Goal: Task Accomplishment & Management: Complete application form

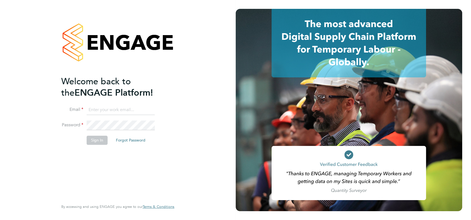
type input "william@slaatsrailplan.uk"
click at [99, 140] on button "Sign In" at bounding box center [97, 140] width 21 height 9
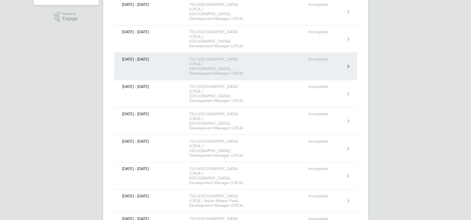
scroll to position [147, 0]
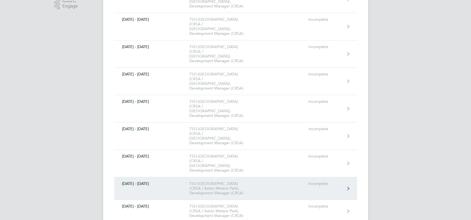
click at [201, 181] on div "TSO-[GEOGRAPHIC_DATA] (CRSA / Aston Meteor Park), Development Manager (CRSA)" at bounding box center [220, 188] width 63 height 14
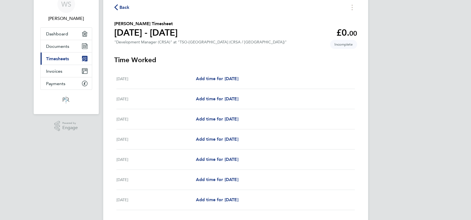
scroll to position [37, 0]
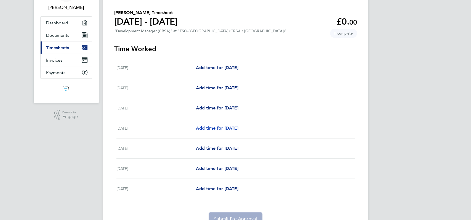
click at [222, 126] on span "Add time for [DATE]" at bounding box center [217, 127] width 43 height 5
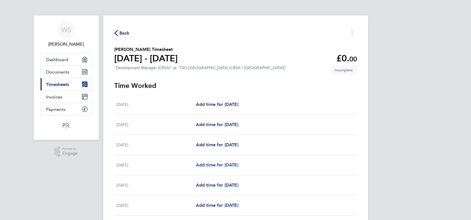
select select "60"
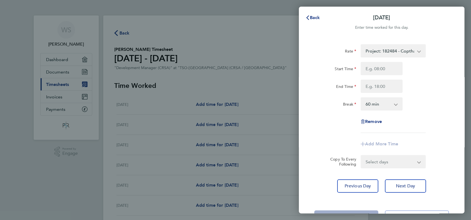
click at [411, 55] on select "Project: 182484 - Copthall - 50.00 Project: 182907 - MCJ Reinstatement - 50.00 …" at bounding box center [390, 51] width 57 height 12
select select "60"
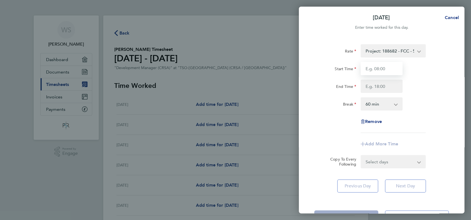
click at [388, 72] on input "Start Time" at bounding box center [382, 68] width 42 height 13
type input "08:00"
type input "18:00"
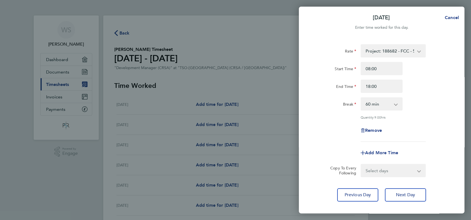
click at [383, 105] on select "0 min 15 min 30 min 45 min 60 min 75 min 90 min" at bounding box center [379, 104] width 34 height 12
select select "0"
click at [362, 98] on select "0 min 15 min 30 min 45 min 60 min 75 min 90 min" at bounding box center [379, 104] width 34 height 12
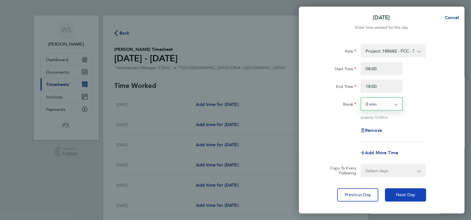
click at [407, 192] on span "Next Day" at bounding box center [405, 195] width 19 height 6
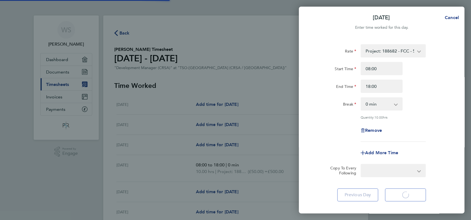
select select "60"
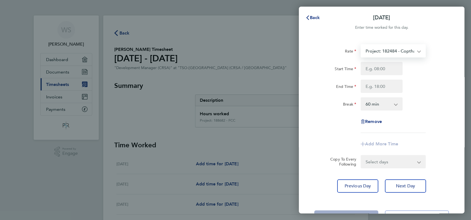
click at [414, 53] on select "Project: 182484 - Copthall - 50.00 Project: 188682 - FCC - 50.00 Project: 18290…" at bounding box center [390, 51] width 57 height 12
select select "60"
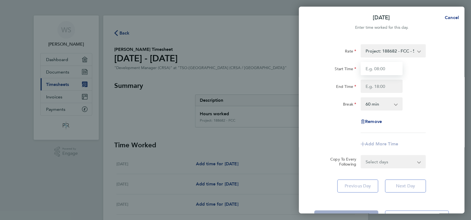
click at [389, 69] on input "Start Time" at bounding box center [382, 68] width 42 height 13
type input "08:00"
type input "18:00"
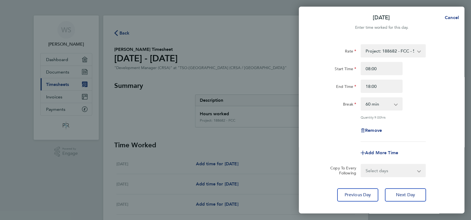
click at [378, 104] on select "0 min 15 min 30 min 45 min 60 min 75 min 90 min" at bounding box center [379, 104] width 34 height 12
select select "0"
click at [362, 98] on select "0 min 15 min 30 min 45 min 60 min 75 min 90 min" at bounding box center [379, 104] width 34 height 12
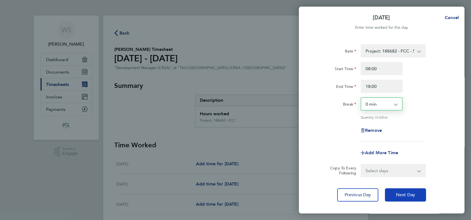
click at [408, 195] on span "Next Day" at bounding box center [405, 195] width 19 height 6
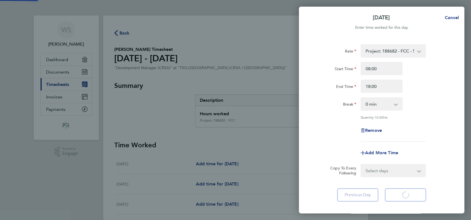
select select "60"
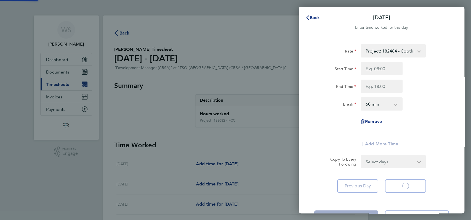
select select "60"
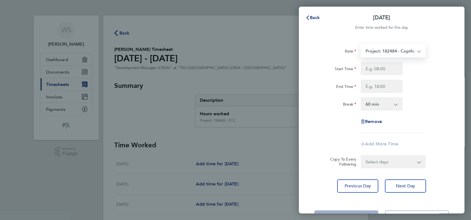
click at [413, 49] on select "Project: 182484 - Copthall - 50.00 Project: 188682 - FCC - 50.00 Project: 18290…" at bounding box center [390, 51] width 57 height 12
select select "60"
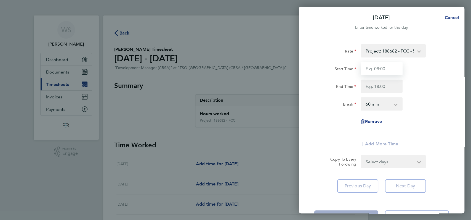
click at [387, 69] on input "Start Time" at bounding box center [382, 68] width 42 height 13
type input "08:00"
type input "18:00"
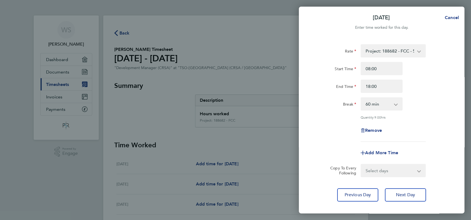
click at [383, 104] on select "0 min 15 min 30 min 45 min 60 min 75 min 90 min" at bounding box center [379, 104] width 34 height 12
select select "0"
click at [362, 98] on select "0 min 15 min 30 min 45 min 60 min 75 min 90 min" at bounding box center [379, 104] width 34 height 12
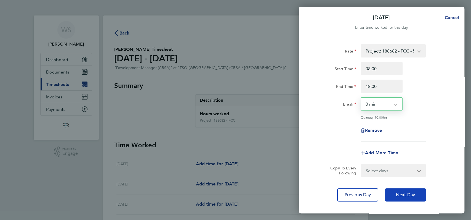
click at [401, 193] on span "Next Day" at bounding box center [405, 195] width 19 height 6
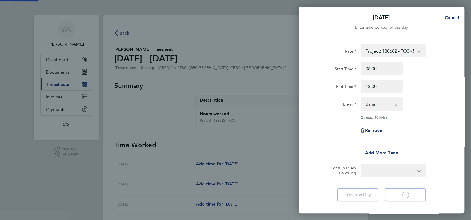
select select "60"
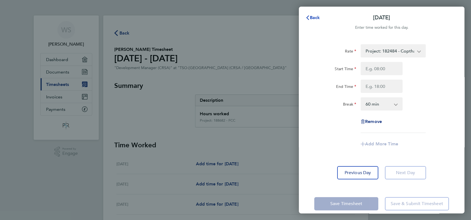
click at [315, 19] on span "Back" at bounding box center [315, 17] width 10 height 5
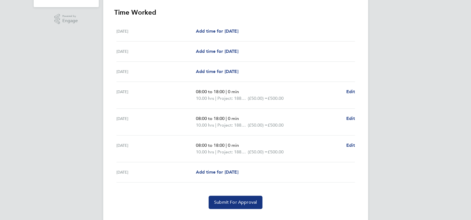
scroll to position [143, 0]
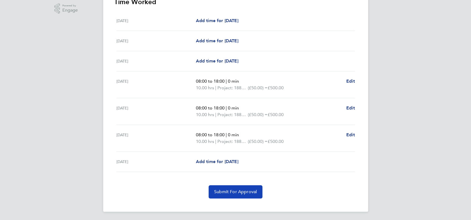
click at [246, 190] on span "Submit For Approval" at bounding box center [235, 192] width 43 height 6
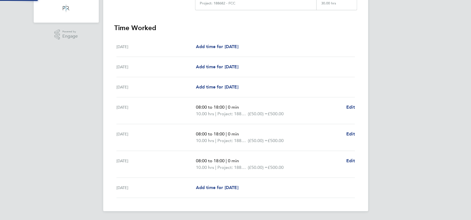
scroll to position [117, 0]
